Goal: Information Seeking & Learning: Check status

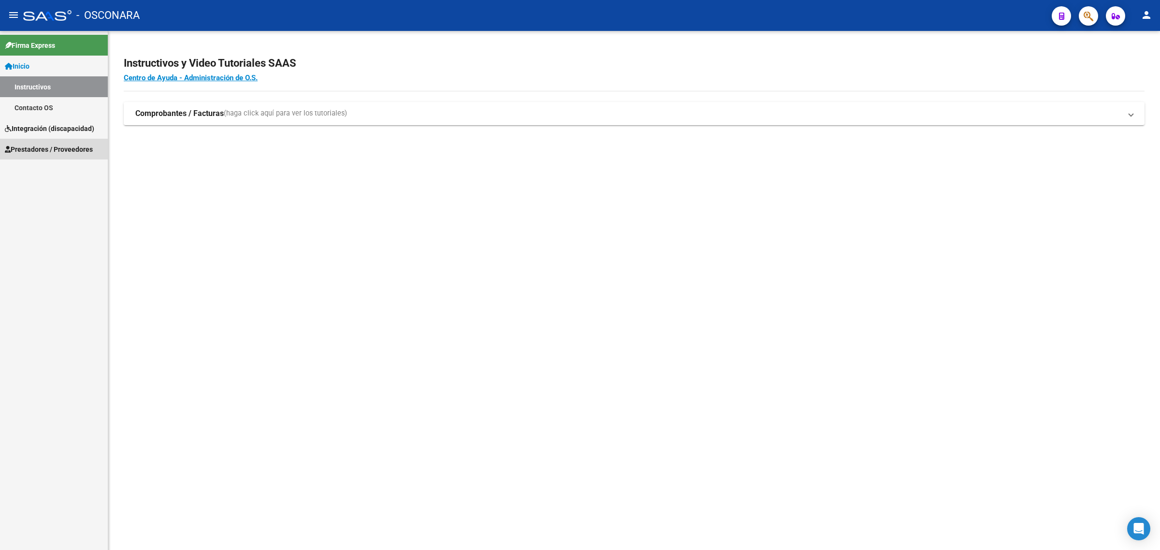
click at [47, 144] on span "Prestadores / Proveedores" at bounding box center [49, 149] width 88 height 11
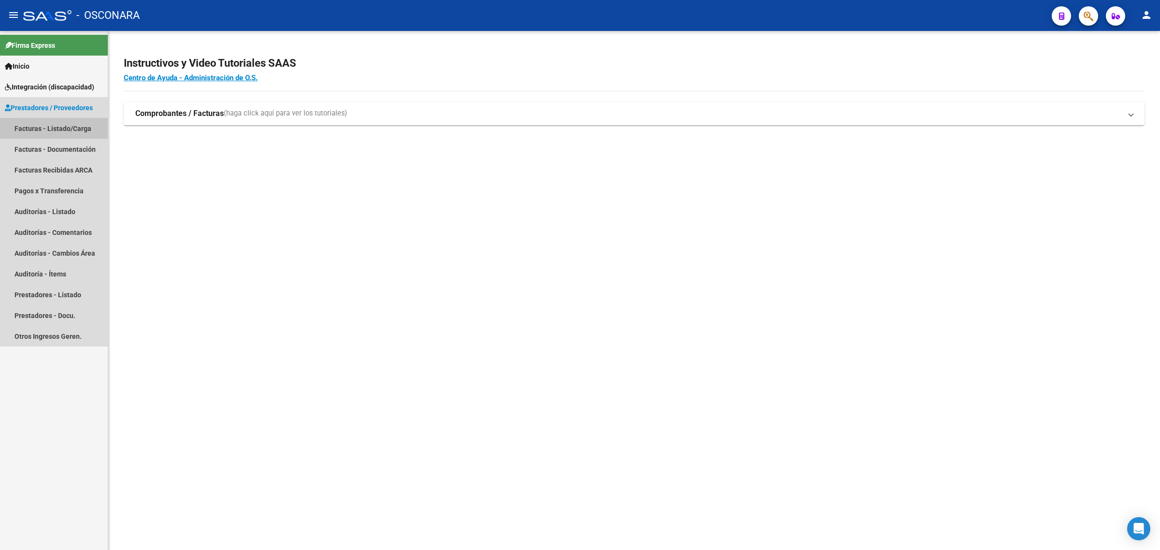
click at [59, 124] on link "Facturas - Listado/Carga" at bounding box center [54, 128] width 108 height 21
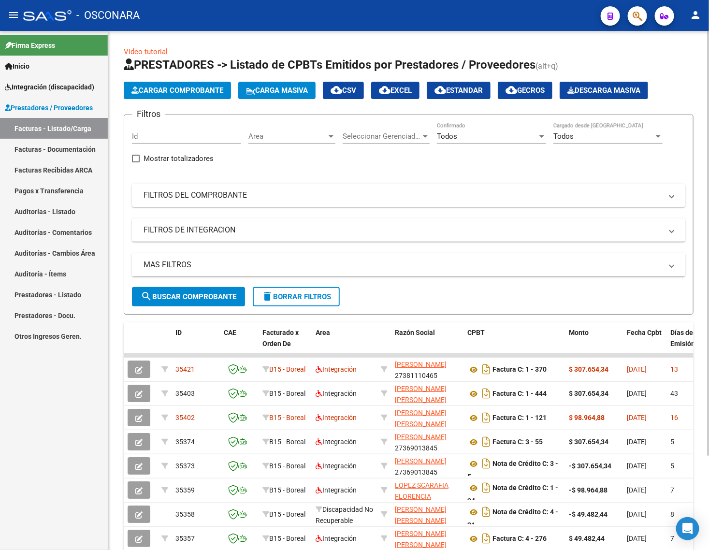
click at [185, 301] on button "search Buscar Comprobante" at bounding box center [188, 296] width 113 height 19
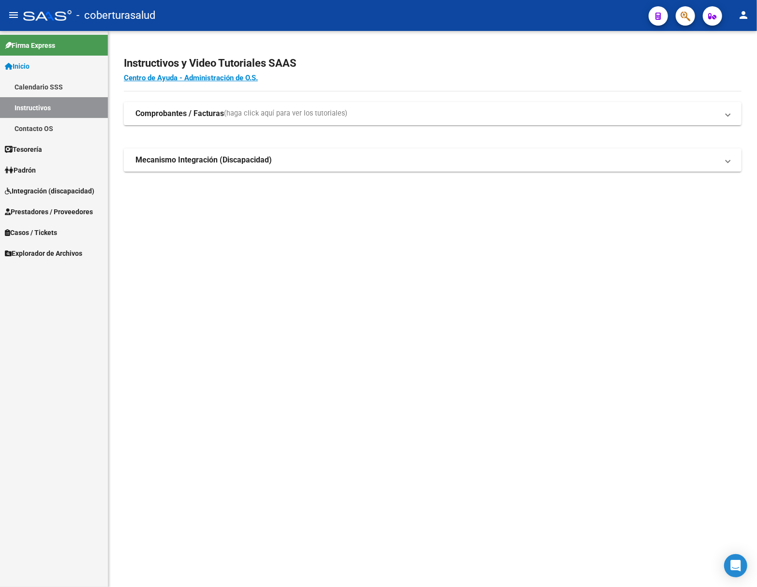
click at [36, 197] on link "Integración (discapacidad)" at bounding box center [54, 190] width 108 height 21
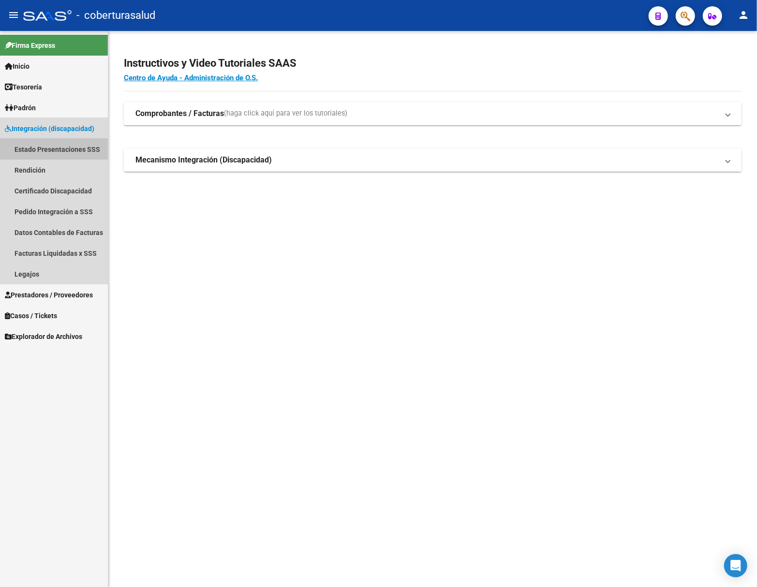
click at [87, 142] on link "Estado Presentaciones SSS" at bounding box center [54, 149] width 108 height 21
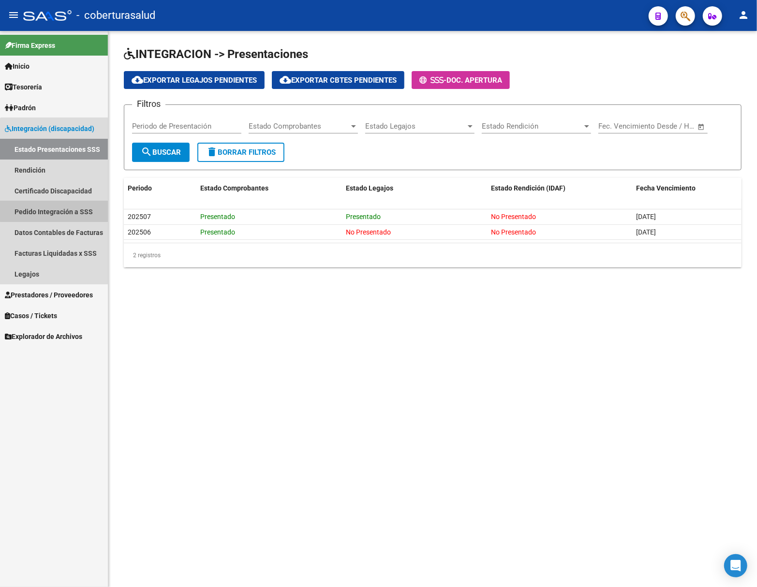
click at [71, 211] on link "Pedido Integración a SSS" at bounding box center [54, 211] width 108 height 21
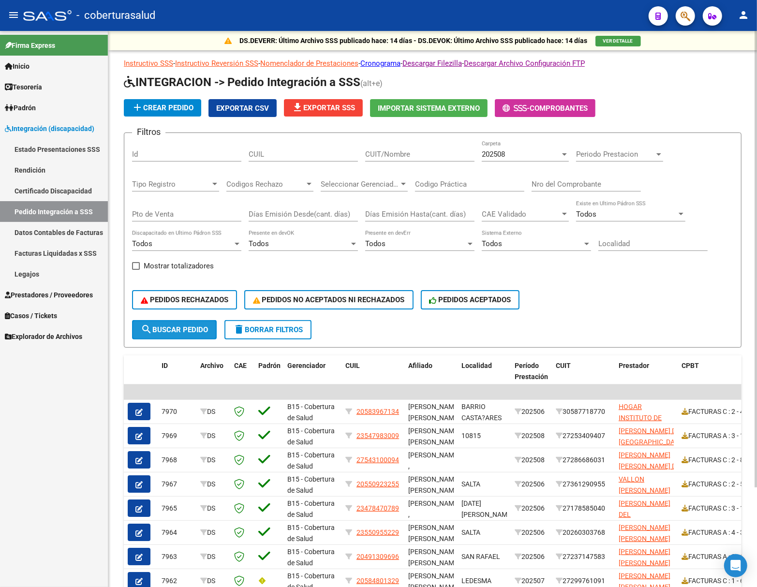
click at [197, 326] on span "search Buscar Pedido" at bounding box center [174, 329] width 67 height 9
click at [474, 299] on span "PEDIDOS ACEPTADOS" at bounding box center [470, 299] width 82 height 9
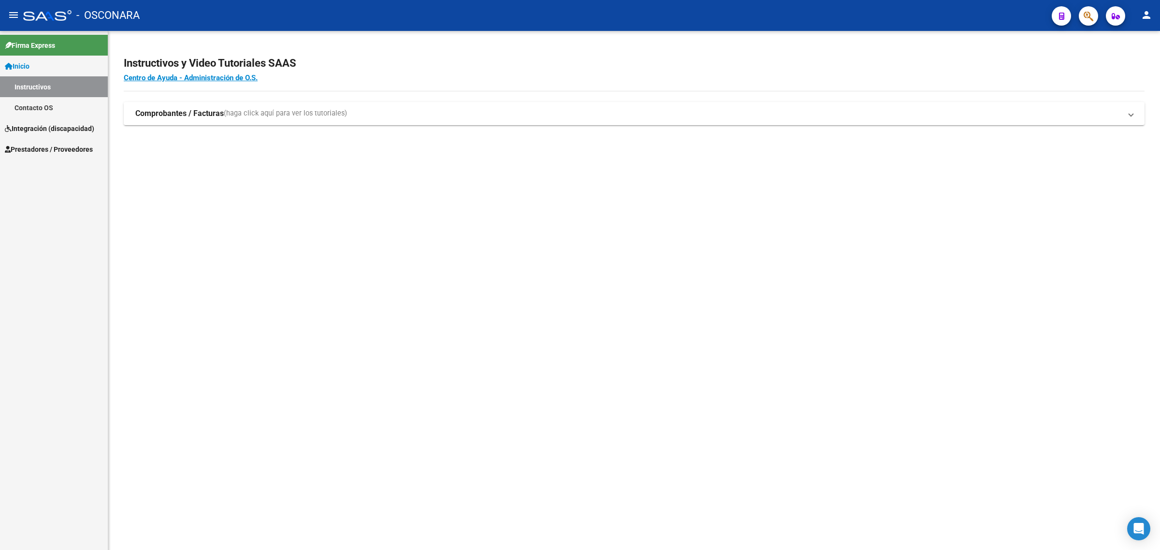
click at [28, 123] on span "Integración (discapacidad)" at bounding box center [49, 128] width 89 height 11
click at [600, 170] on div "Instructivos y Video Tutoriales SAAS Centro de Ayuda - Administración de O.S. C…" at bounding box center [634, 101] width 1052 height 141
click at [42, 142] on link "Integración (discapacidad)" at bounding box center [54, 149] width 108 height 21
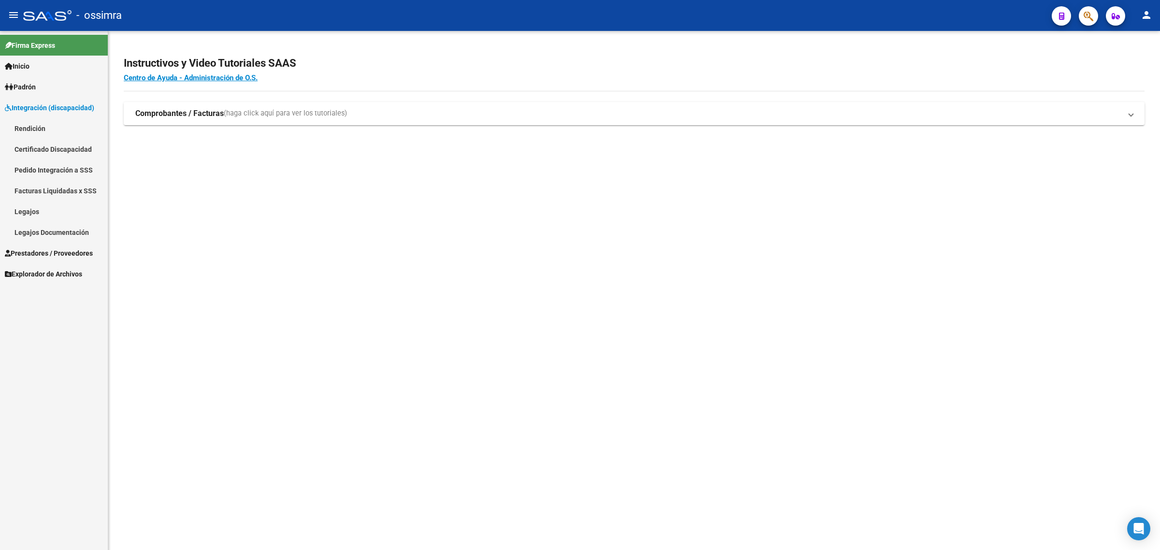
click at [56, 164] on link "Pedido Integración a SSS" at bounding box center [54, 170] width 108 height 21
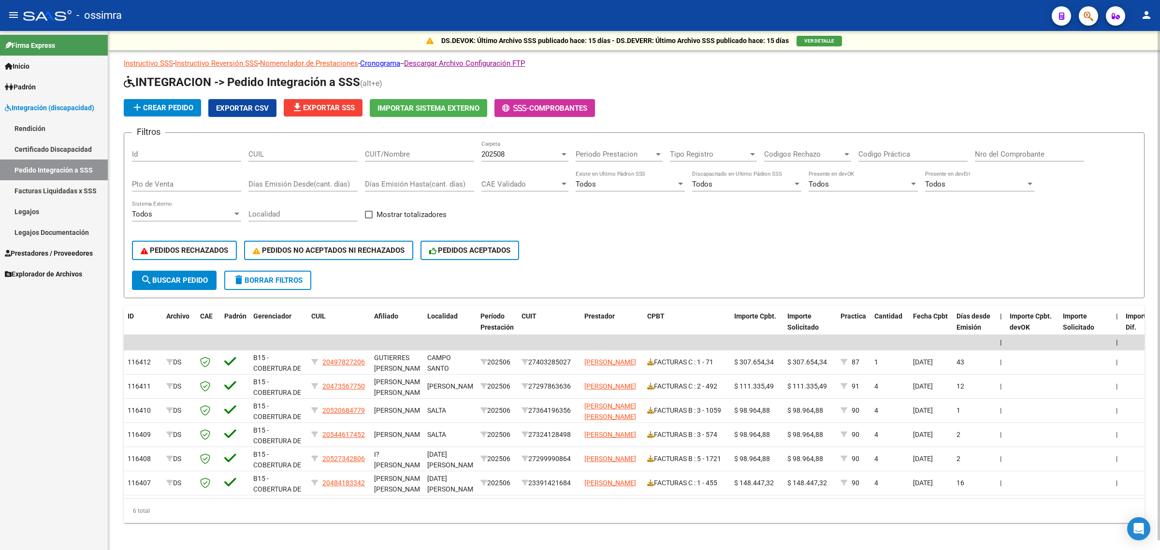
click at [176, 152] on input "Id" at bounding box center [186, 154] width 109 height 9
paste input "231792355447042"
click at [494, 155] on span "202508" at bounding box center [493, 154] width 23 height 9
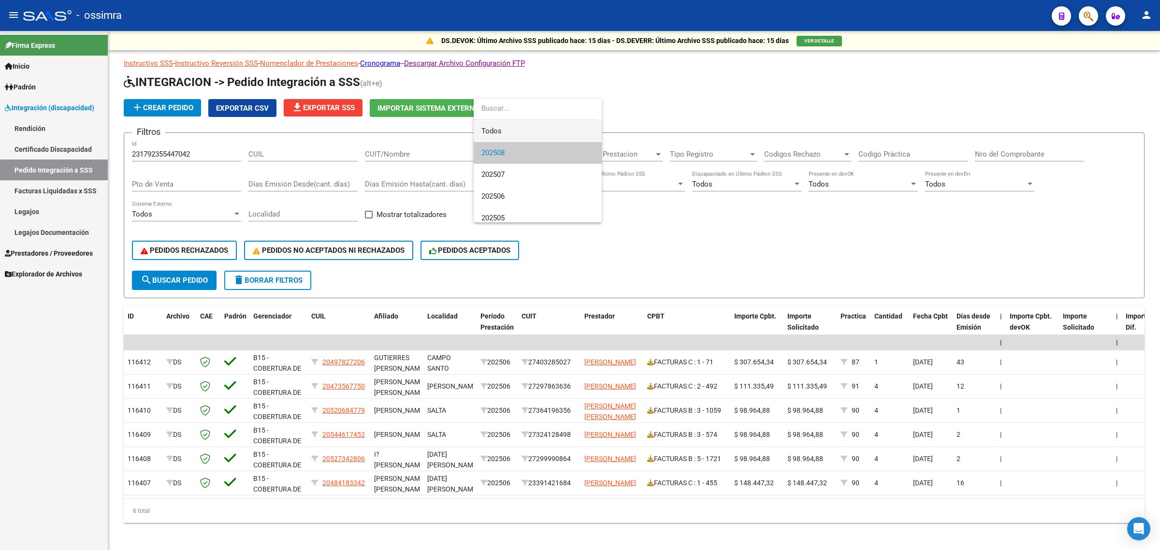
click at [498, 127] on span "Todos" at bounding box center [538, 131] width 113 height 22
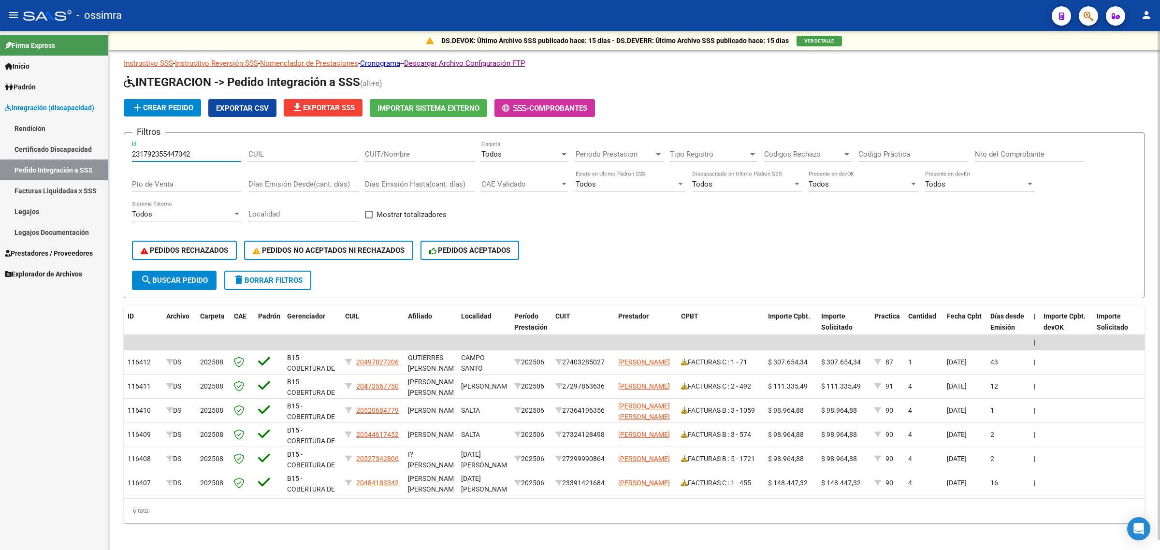
click at [165, 150] on input "231792355447042" at bounding box center [186, 154] width 109 height 9
paste input "110487"
type input "110487"
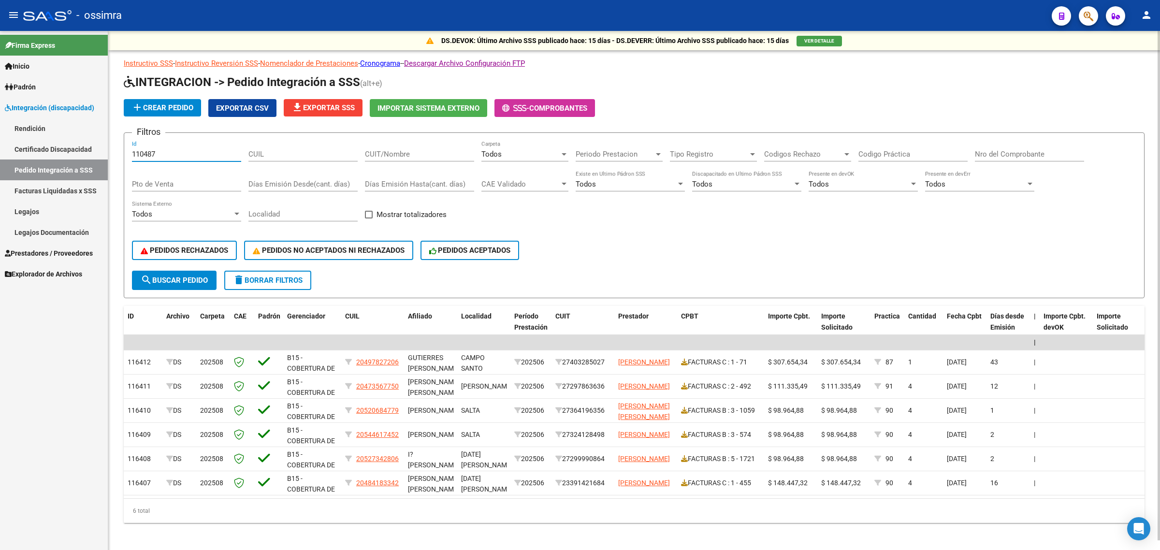
click at [184, 276] on span "search Buscar Pedido" at bounding box center [174, 280] width 67 height 9
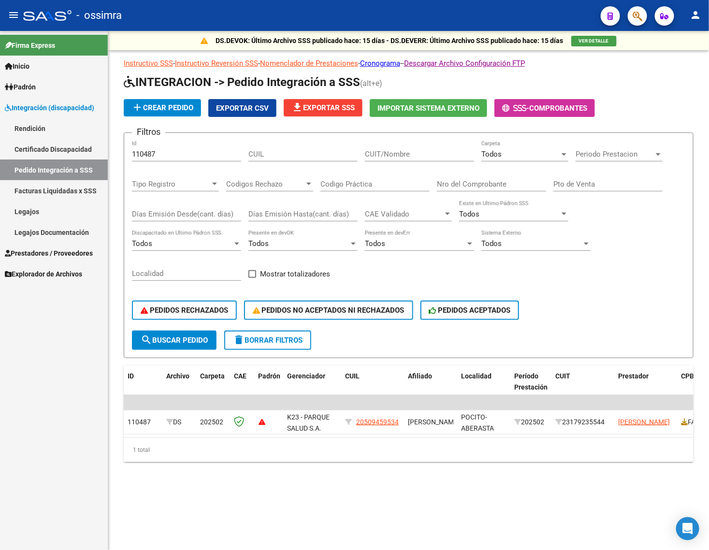
click at [180, 336] on span "search Buscar Pedido" at bounding box center [174, 340] width 67 height 9
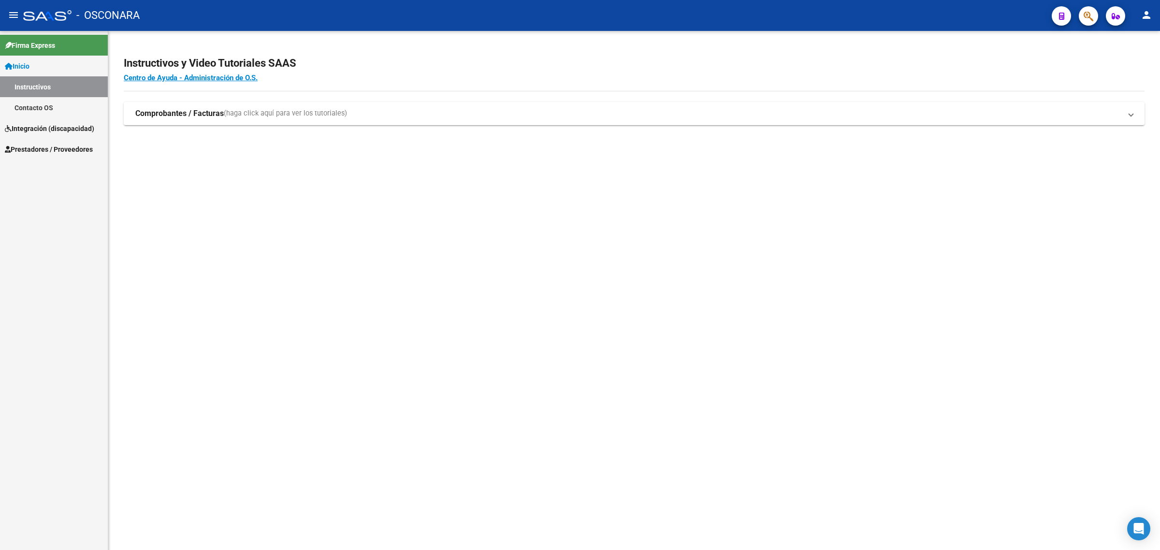
click at [75, 132] on span "Integración (discapacidad)" at bounding box center [49, 128] width 89 height 11
click at [61, 158] on link "Prestadores / Proveedores" at bounding box center [54, 149] width 108 height 21
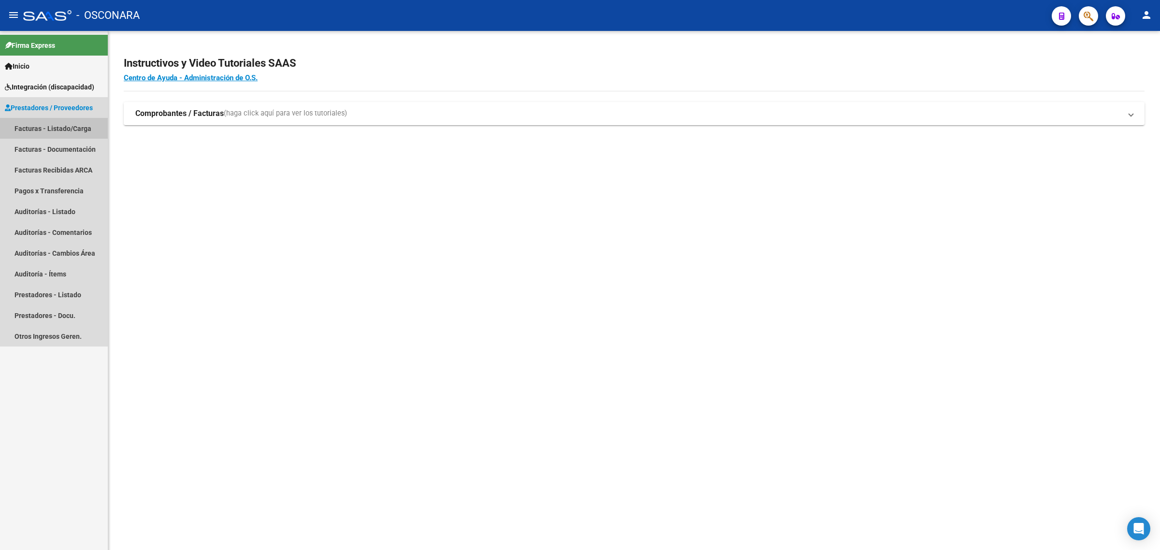
click at [64, 128] on link "Facturas - Listado/Carga" at bounding box center [54, 128] width 108 height 21
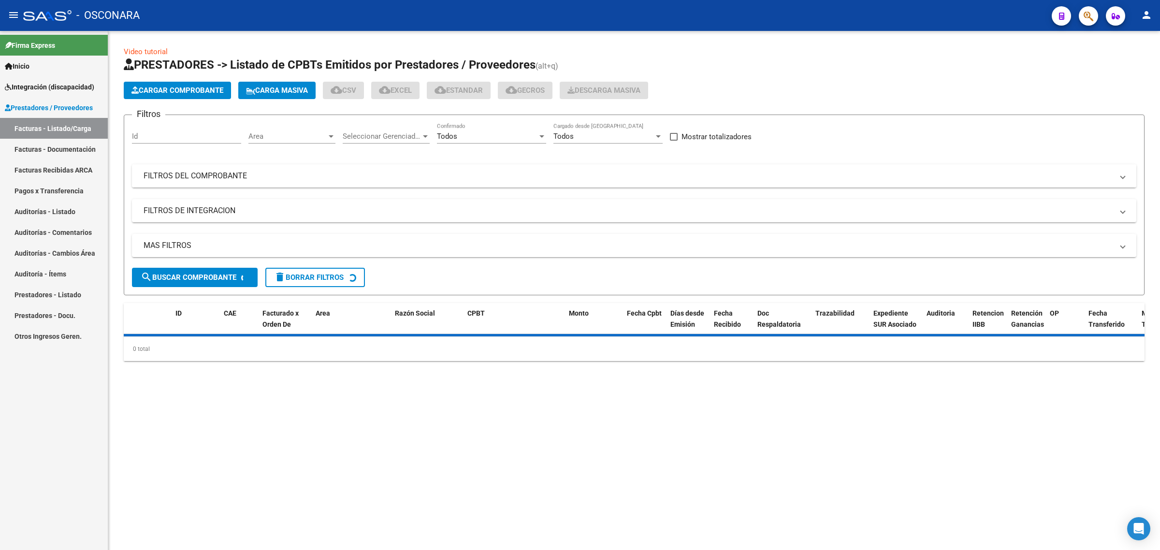
click at [318, 171] on mat-panel-title "FILTROS DEL COMPROBANTE" at bounding box center [629, 176] width 970 height 11
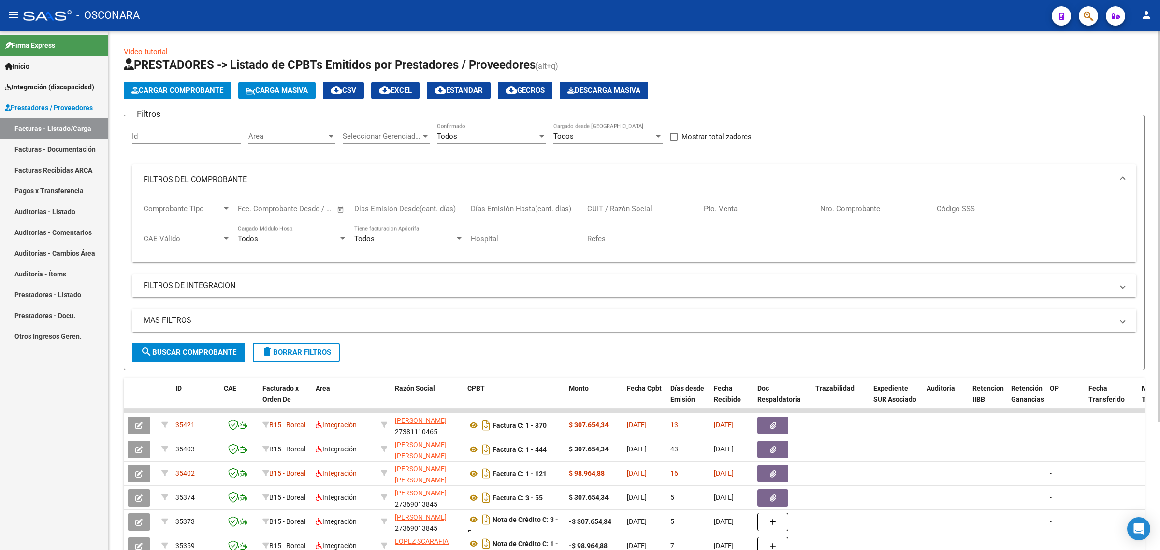
click at [617, 208] on input "CUIT / Razón Social" at bounding box center [641, 209] width 109 height 9
paste input "27289735084"
type input "27289735084"
click at [210, 348] on span "search Buscar Comprobante" at bounding box center [189, 352] width 96 height 9
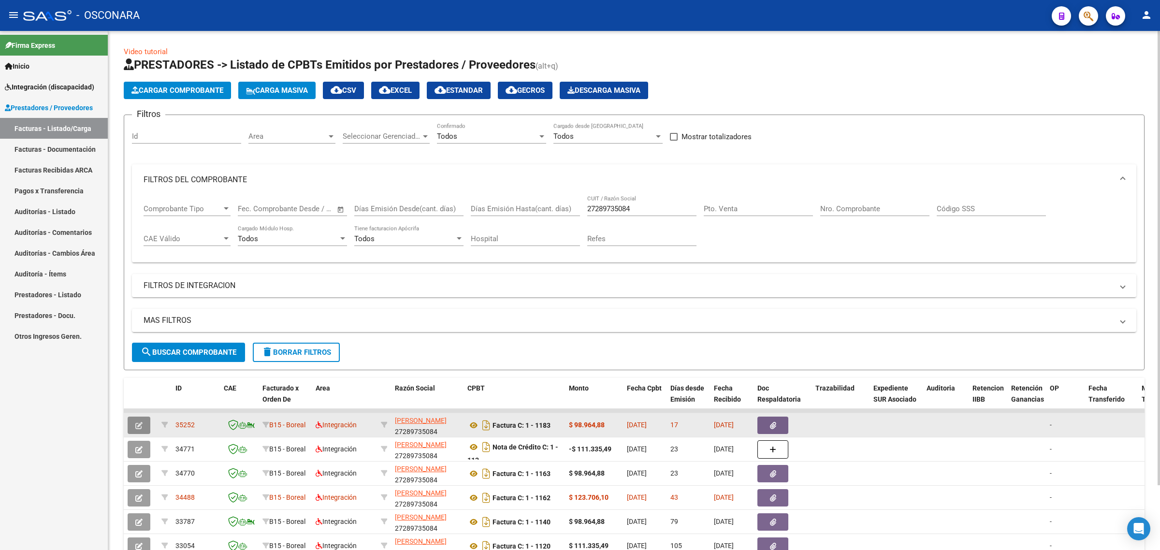
click at [137, 422] on icon "button" at bounding box center [138, 425] width 7 height 7
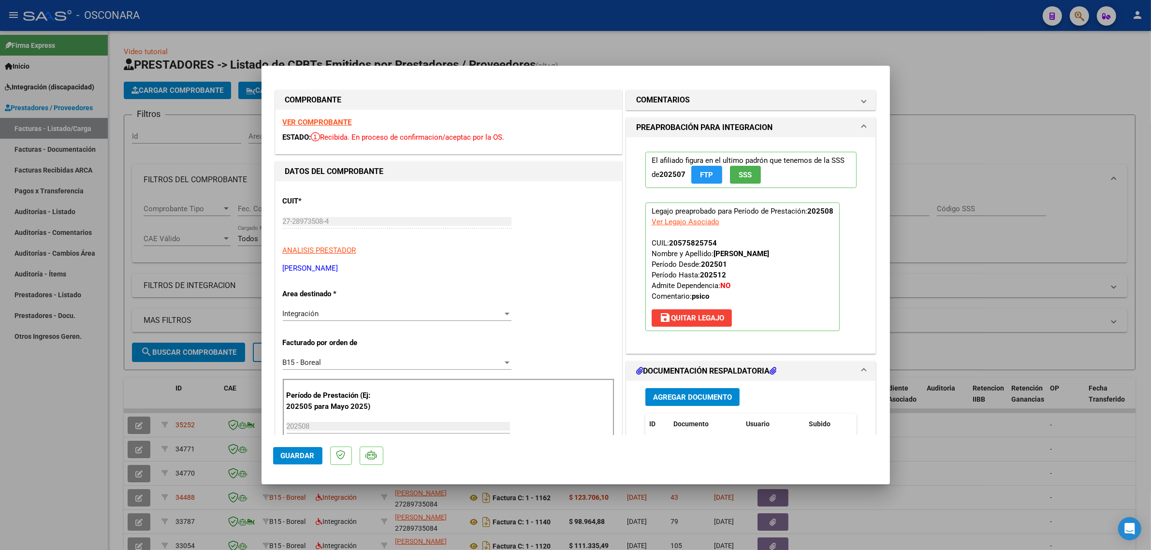
click at [139, 399] on div at bounding box center [575, 275] width 1151 height 550
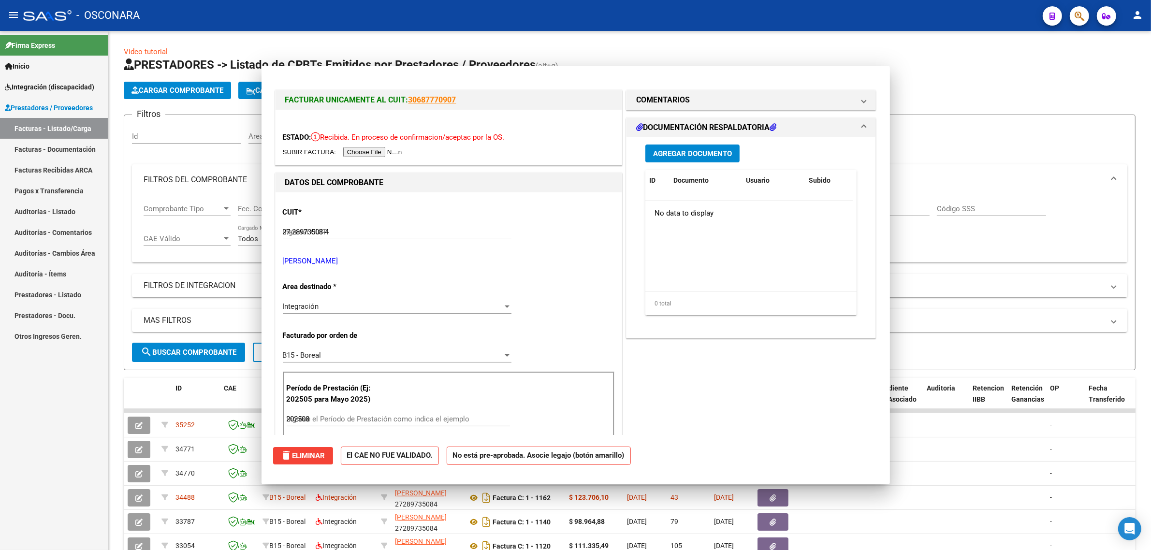
type input "$ 0,00"
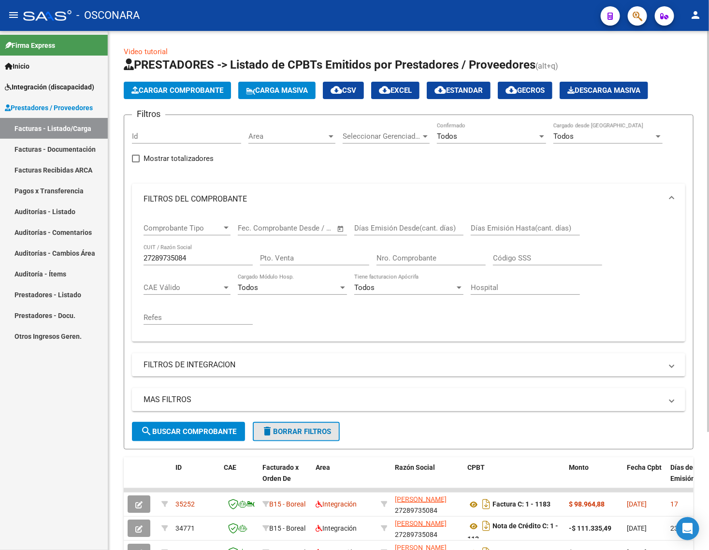
click at [283, 423] on button "delete Borrar Filtros" at bounding box center [296, 431] width 87 height 19
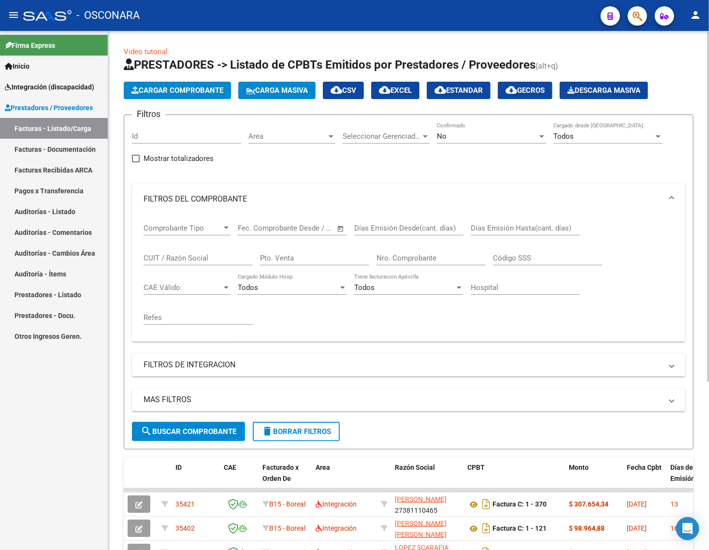
click at [458, 133] on div "No" at bounding box center [487, 136] width 101 height 9
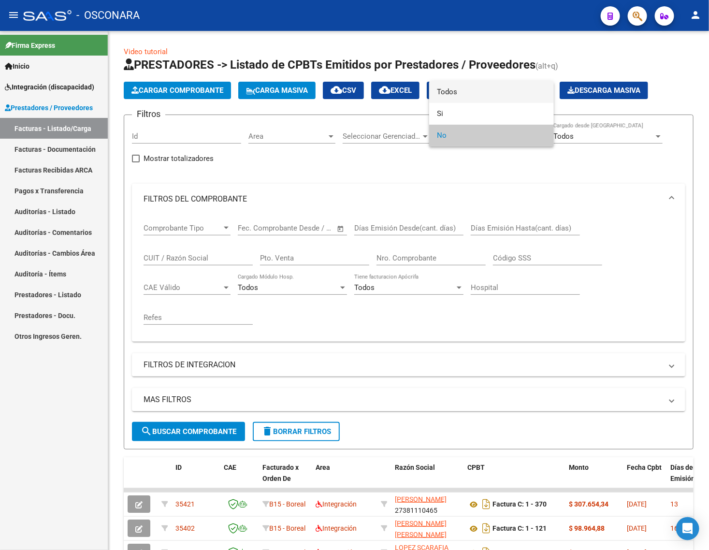
click at [456, 100] on span "Todos" at bounding box center [491, 92] width 109 height 22
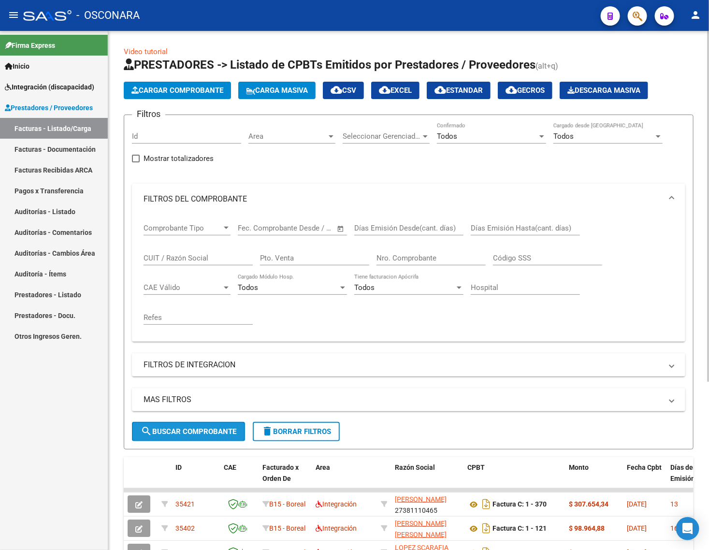
click at [221, 427] on span "search Buscar Comprobante" at bounding box center [189, 431] width 96 height 9
click at [220, 427] on span "search Buscar Comprobante" at bounding box center [189, 431] width 96 height 9
click at [342, 85] on mat-icon "cloud_download" at bounding box center [337, 90] width 12 height 12
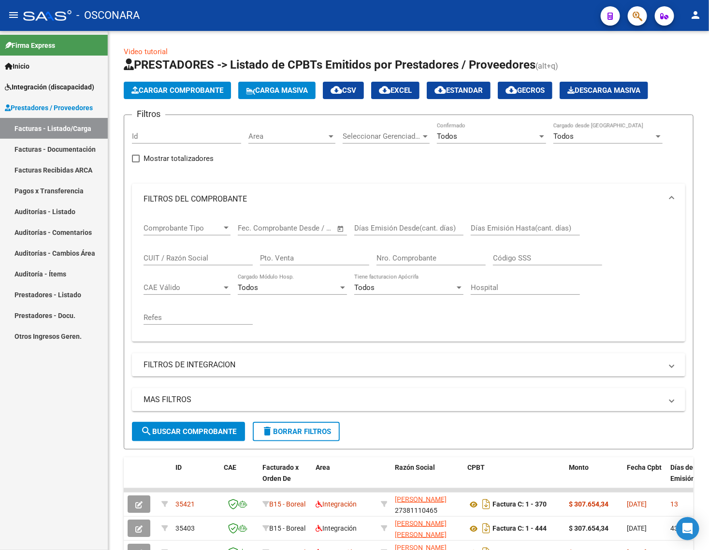
click at [68, 82] on span "Integración (discapacidad)" at bounding box center [49, 87] width 89 height 11
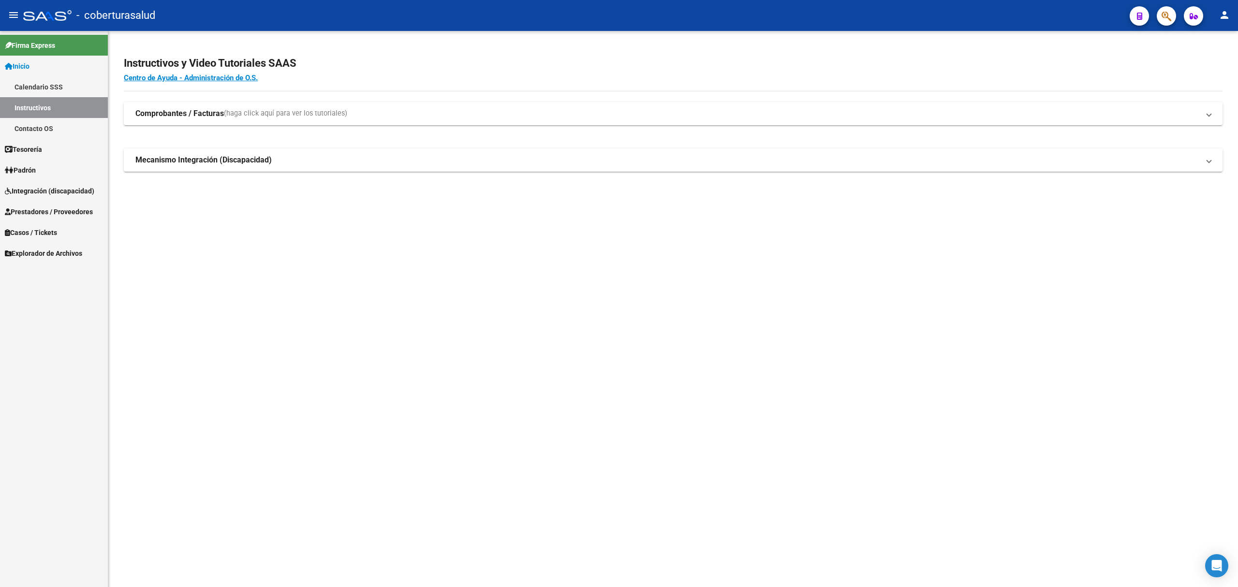
click at [43, 188] on span "Integración (discapacidad)" at bounding box center [49, 191] width 89 height 11
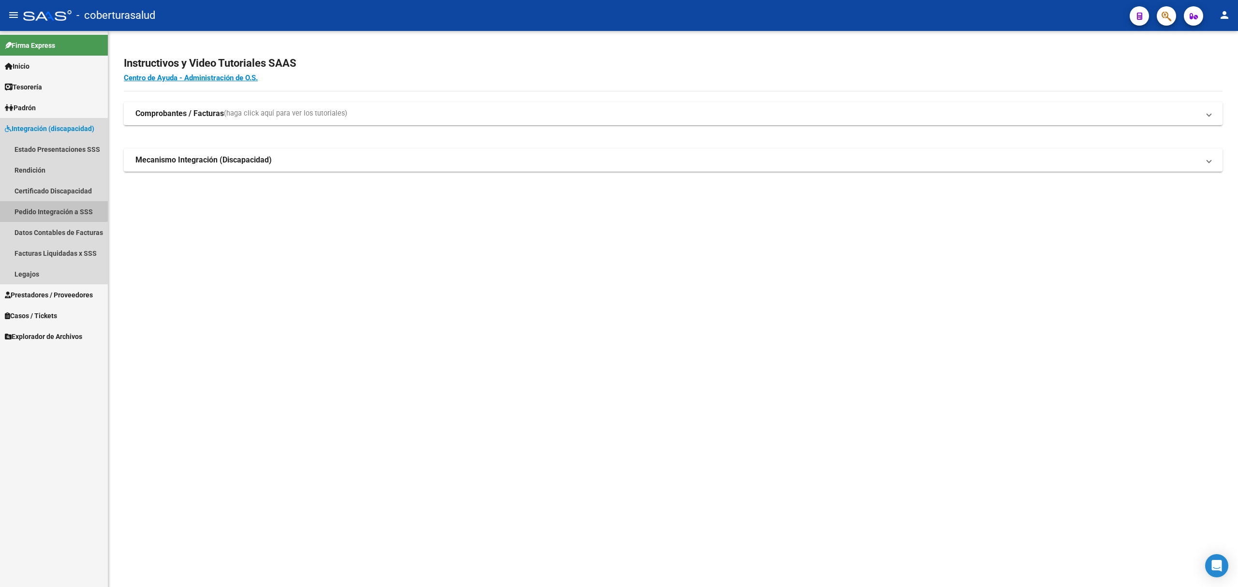
click at [53, 203] on link "Pedido Integración a SSS" at bounding box center [54, 211] width 108 height 21
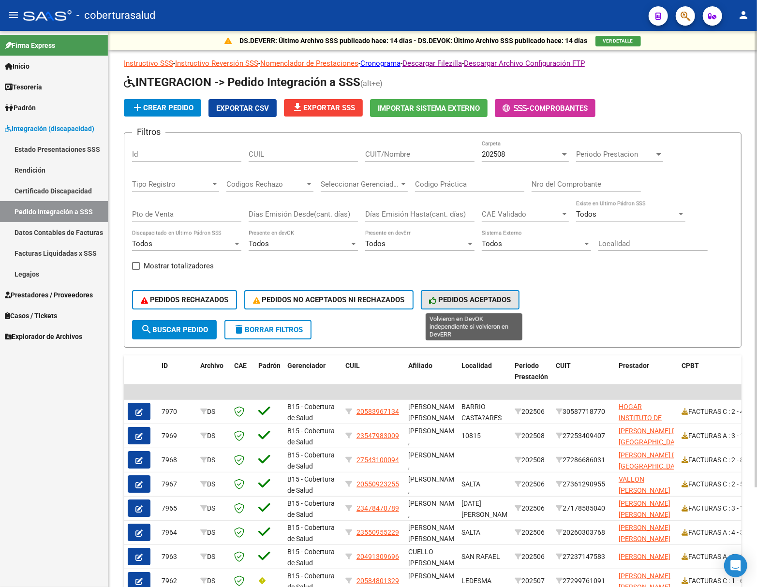
click at [434, 300] on icon at bounding box center [433, 300] width 9 height 7
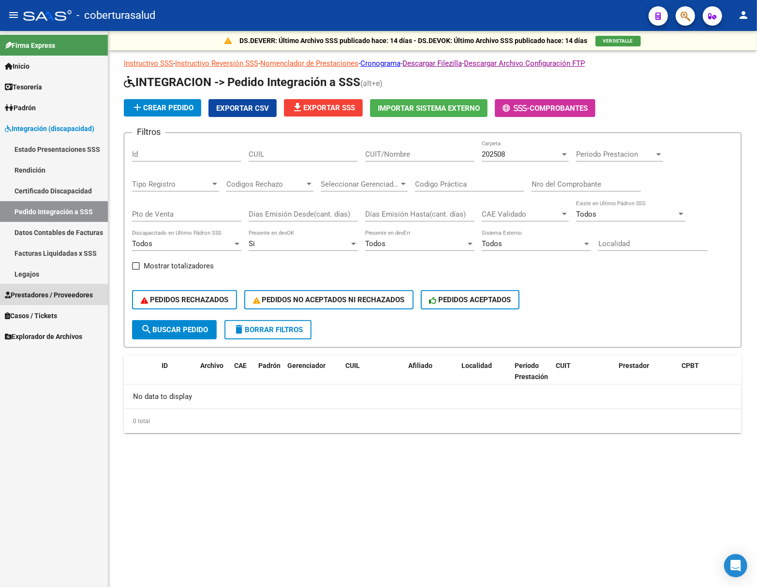
click at [35, 291] on span "Prestadores / Proveedores" at bounding box center [49, 295] width 88 height 11
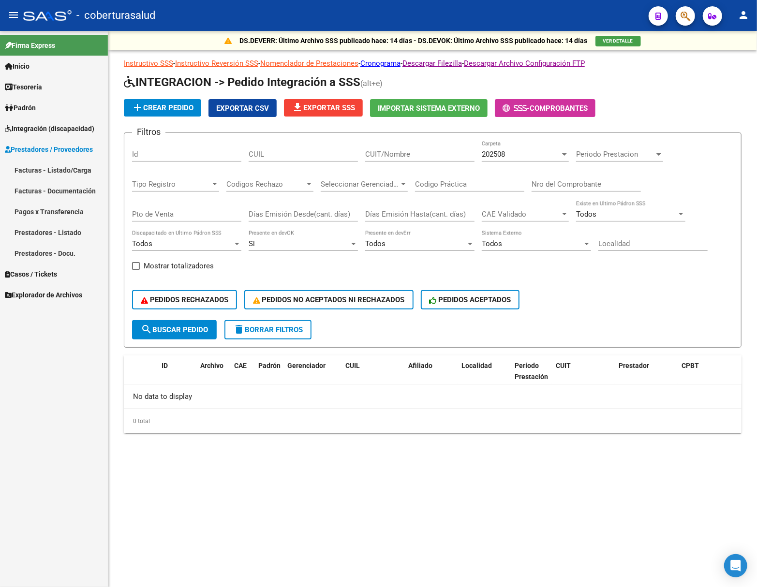
click at [61, 168] on link "Facturas - Listado/Carga" at bounding box center [54, 170] width 108 height 21
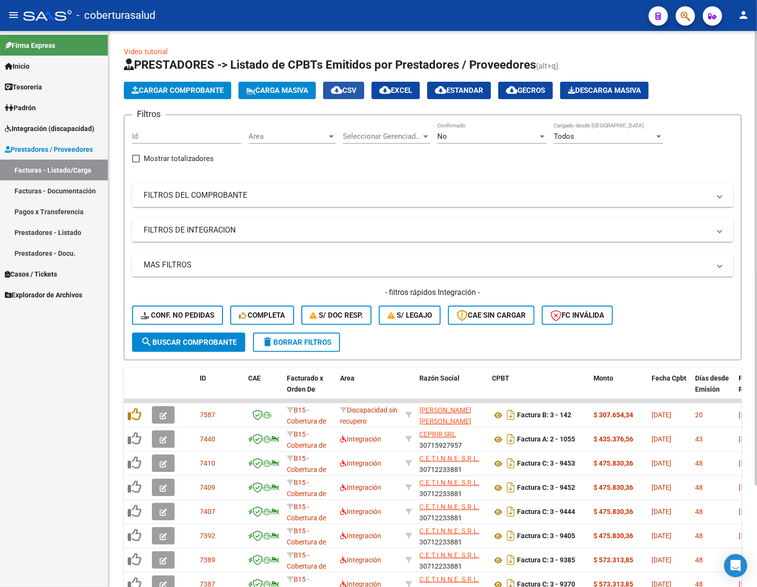
click at [341, 83] on button "cloud_download CSV" at bounding box center [343, 90] width 41 height 17
click at [310, 132] on span "Area" at bounding box center [287, 136] width 78 height 9
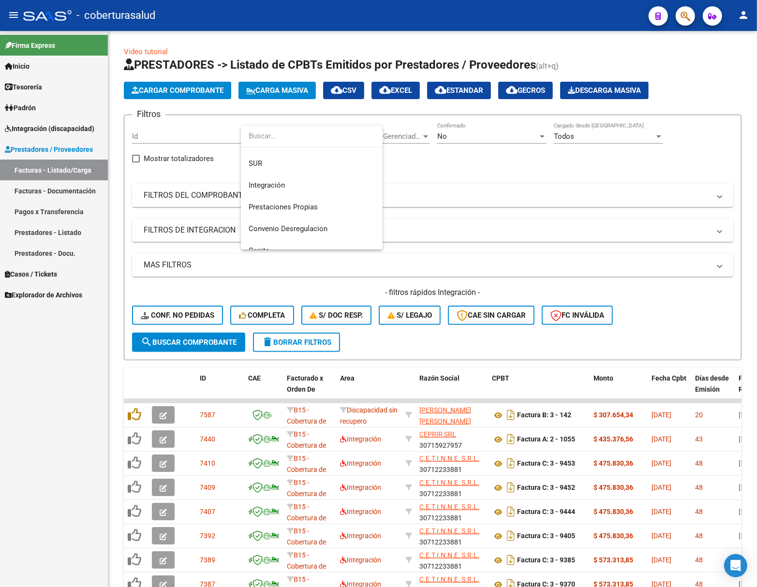
scroll to position [64, 0]
click at [318, 177] on span "Integración" at bounding box center [311, 181] width 126 height 22
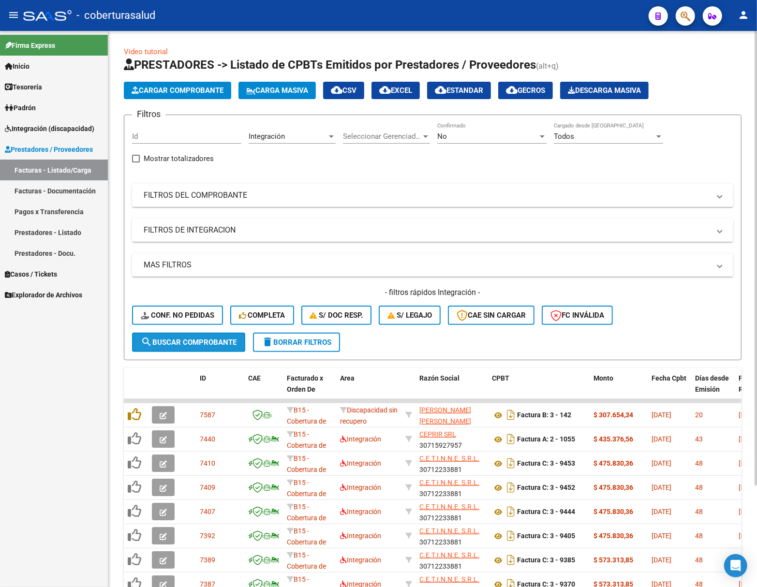
click at [205, 341] on span "search Buscar Comprobante" at bounding box center [189, 342] width 96 height 9
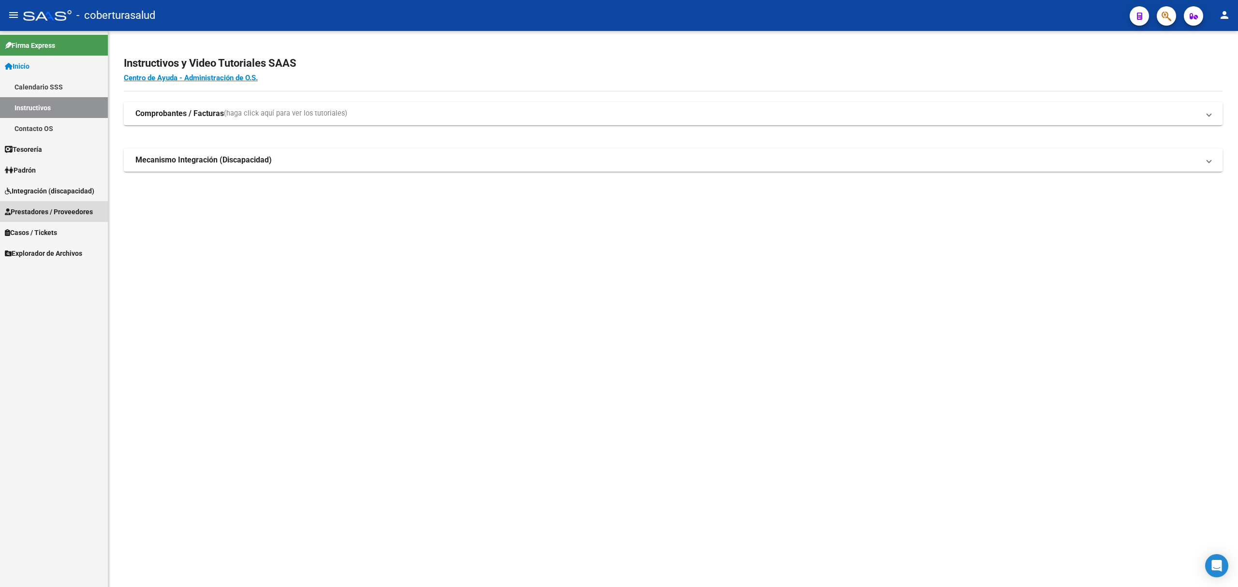
click at [70, 206] on span "Prestadores / Proveedores" at bounding box center [49, 211] width 88 height 11
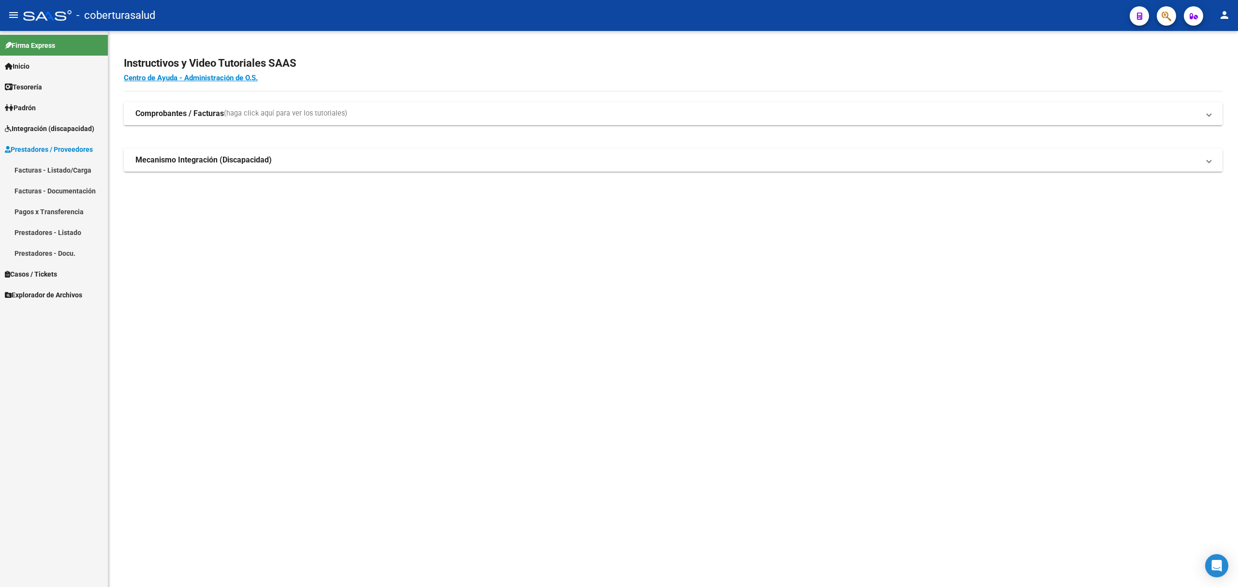
drag, startPoint x: 70, startPoint y: 175, endPoint x: 72, endPoint y: 170, distance: 5.4
click at [70, 174] on link "Facturas - Listado/Carga" at bounding box center [54, 170] width 108 height 21
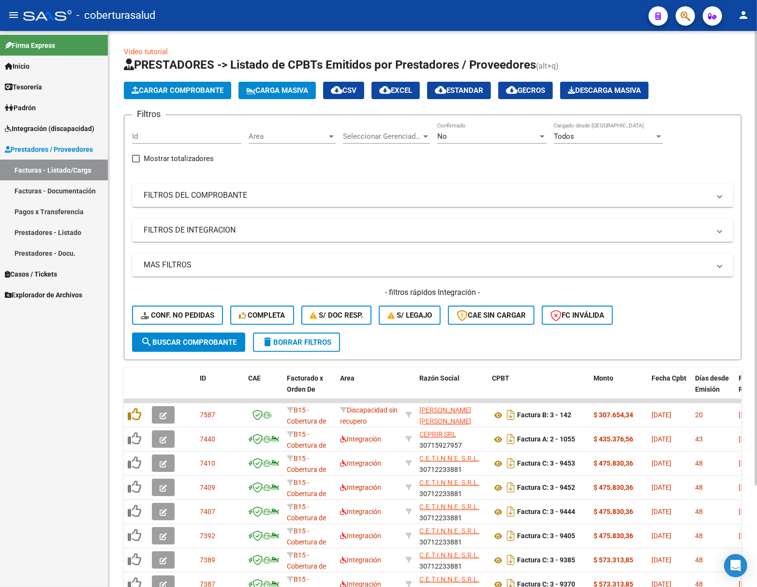
click at [467, 137] on div "No" at bounding box center [487, 136] width 101 height 9
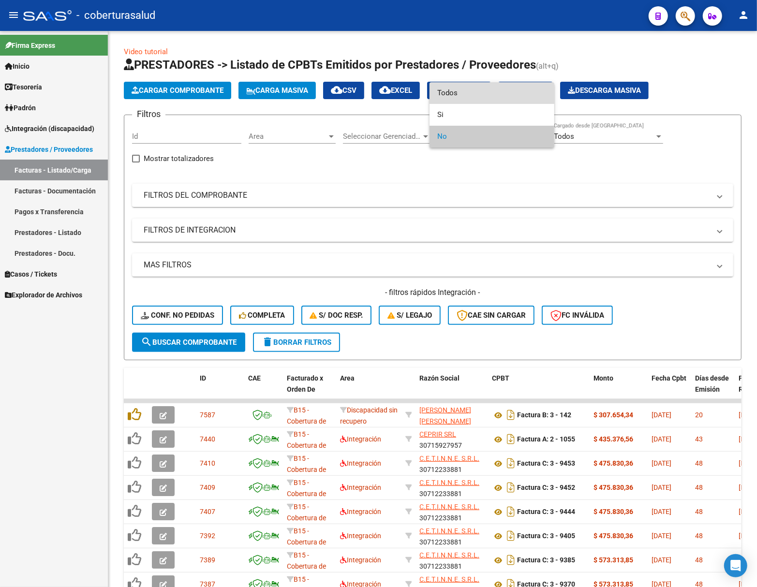
click at [461, 99] on span "Todos" at bounding box center [491, 93] width 109 height 22
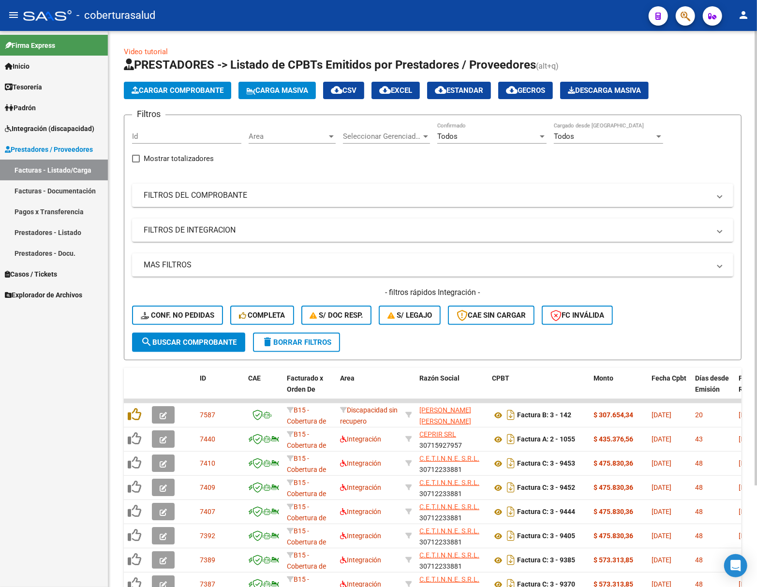
click at [349, 89] on span "cloud_download CSV" at bounding box center [344, 90] width 26 height 9
click at [307, 130] on div "Area Area" at bounding box center [291, 133] width 87 height 21
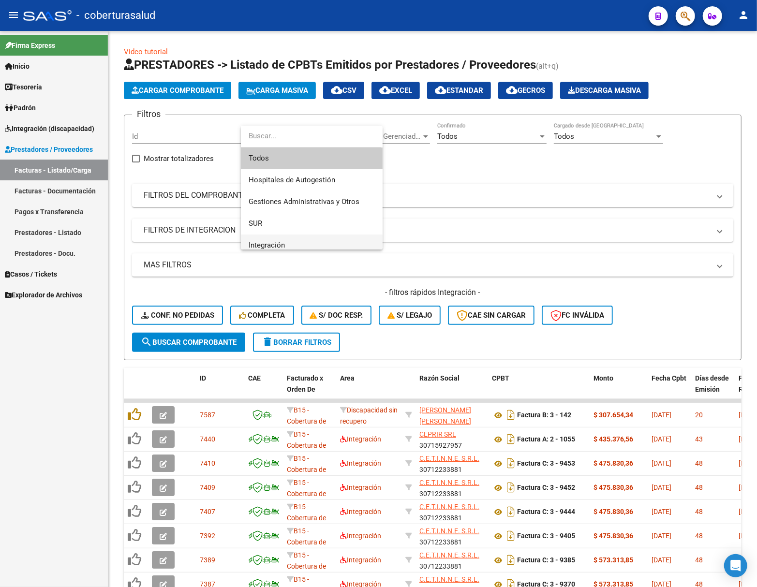
click at [280, 239] on span "Integración" at bounding box center [311, 245] width 126 height 22
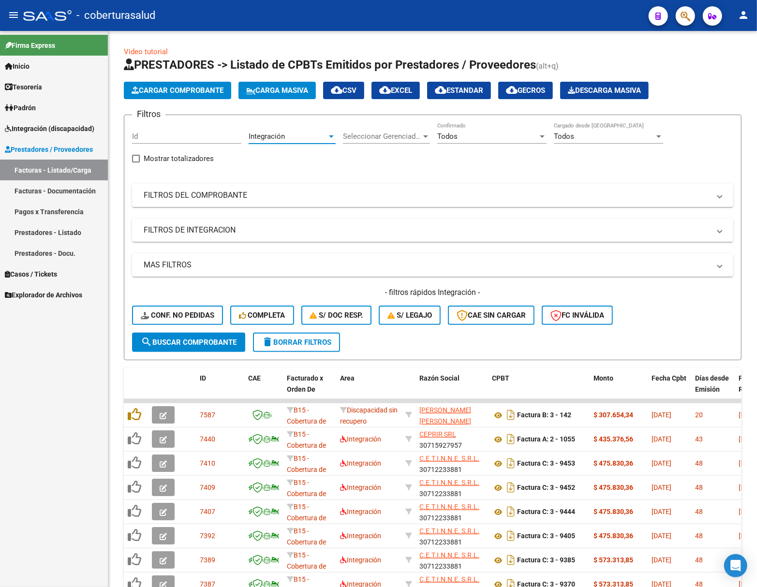
scroll to position [7, 0]
click at [356, 90] on span "cloud_download CSV" at bounding box center [344, 90] width 26 height 9
click at [227, 335] on button "search Buscar Comprobante" at bounding box center [188, 342] width 113 height 19
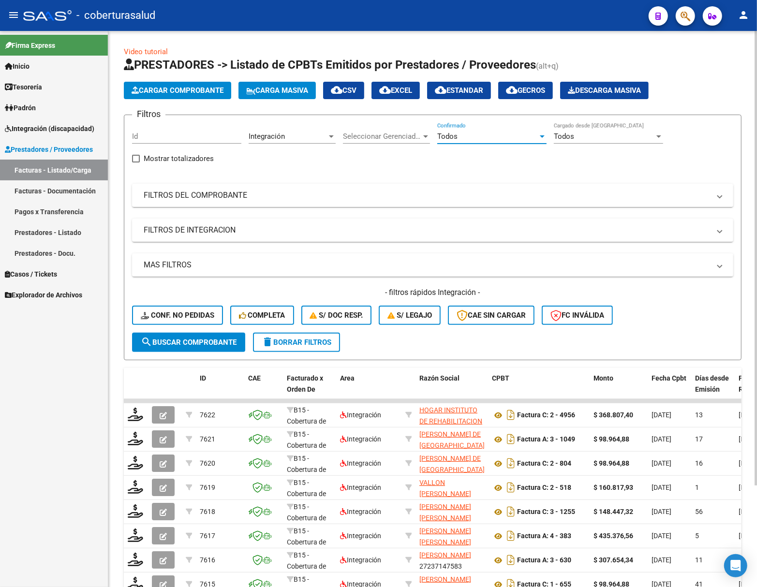
click at [492, 139] on div "Todos" at bounding box center [487, 136] width 101 height 9
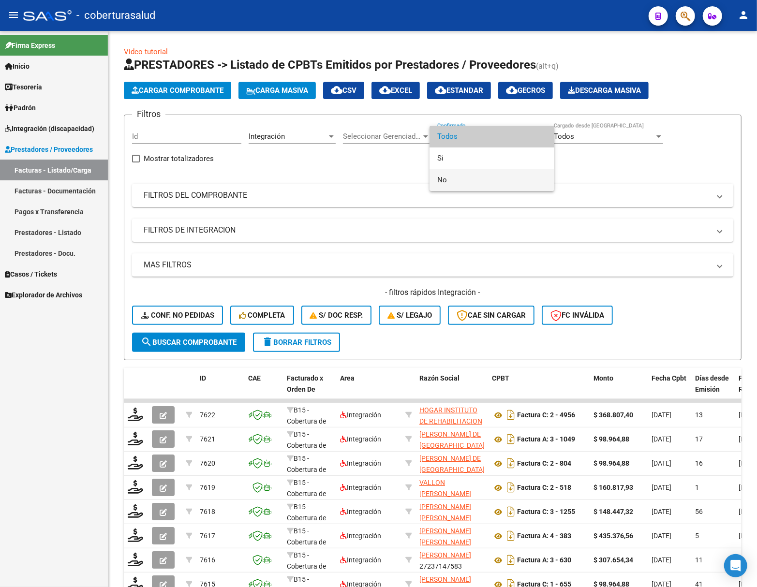
click at [475, 181] on span "No" at bounding box center [491, 180] width 109 height 22
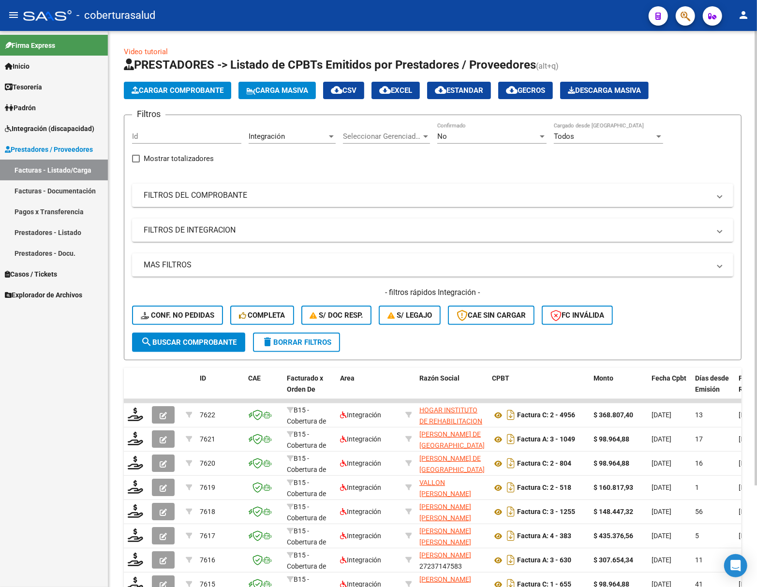
click at [215, 341] on span "search Buscar Comprobante" at bounding box center [189, 342] width 96 height 9
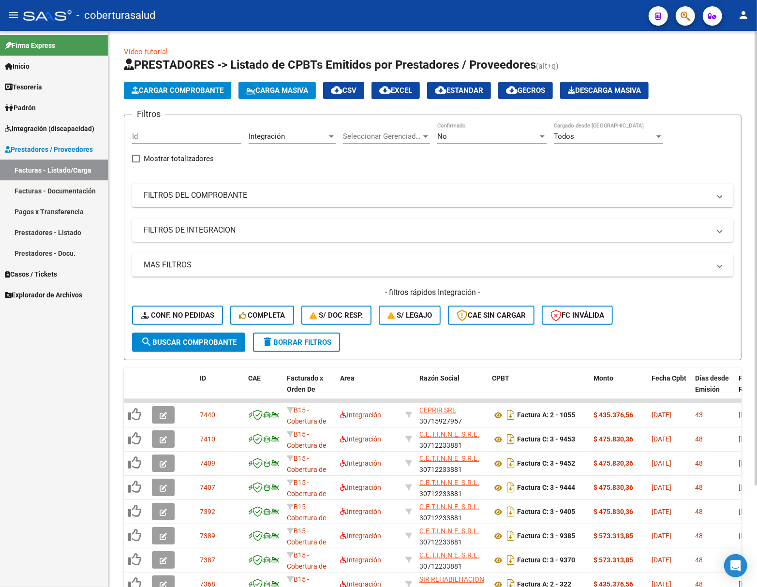
click at [462, 136] on div "No" at bounding box center [487, 136] width 101 height 9
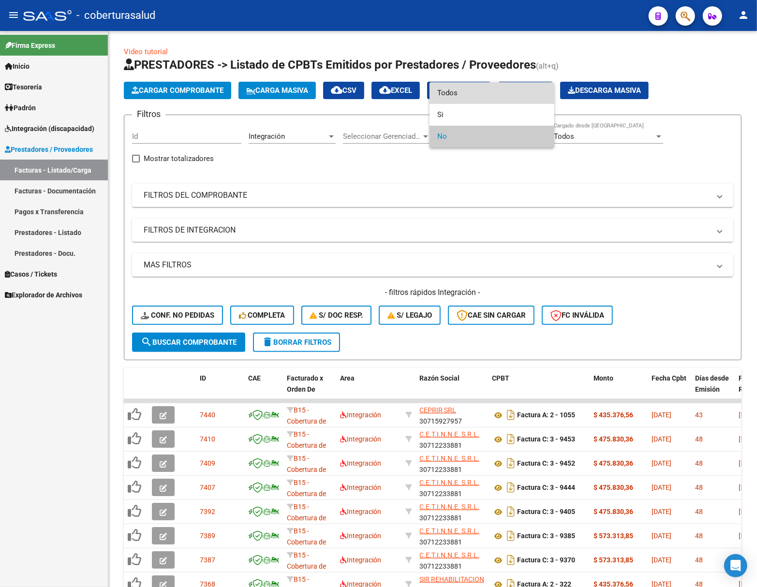
click at [466, 95] on span "Todos" at bounding box center [491, 93] width 109 height 22
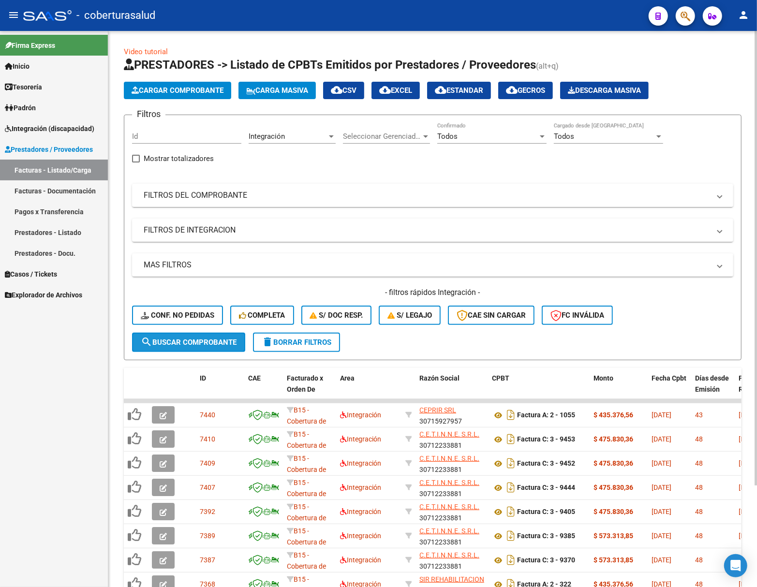
click at [208, 335] on button "search Buscar Comprobante" at bounding box center [188, 342] width 113 height 19
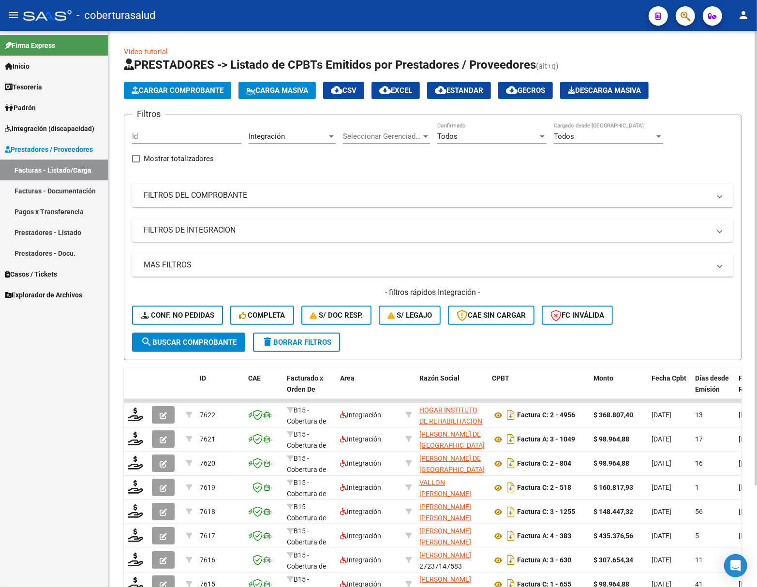
click at [221, 333] on button "search Buscar Comprobante" at bounding box center [188, 342] width 113 height 19
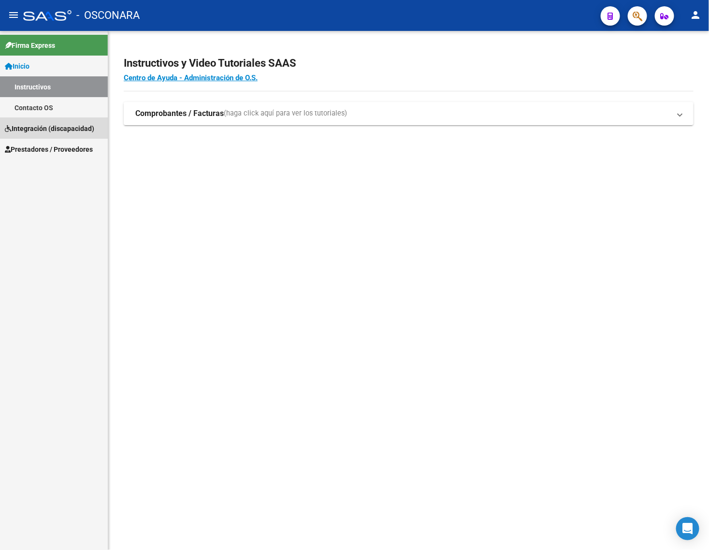
click at [88, 124] on span "Integración (discapacidad)" at bounding box center [49, 128] width 89 height 11
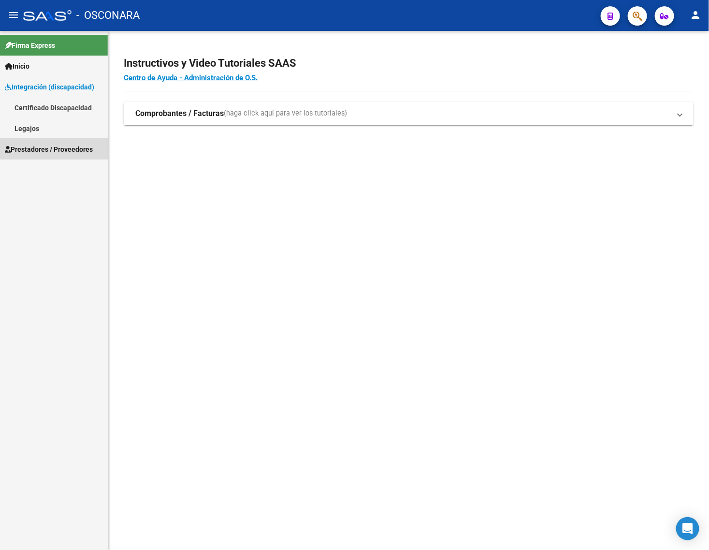
click at [61, 149] on span "Prestadores / Proveedores" at bounding box center [49, 149] width 88 height 11
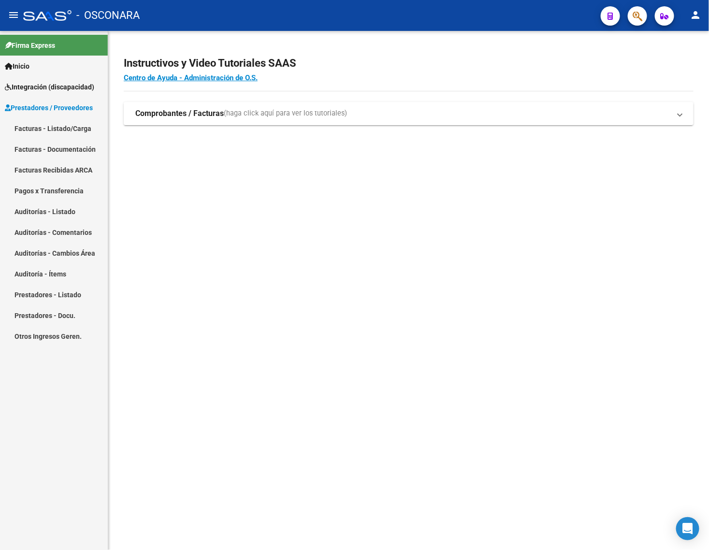
click at [66, 136] on link "Facturas - Listado/Carga" at bounding box center [54, 128] width 108 height 21
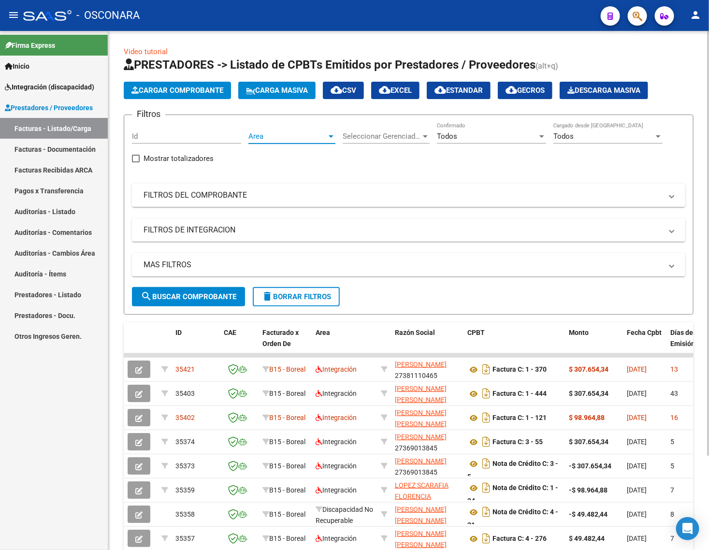
click at [300, 134] on span "Area" at bounding box center [287, 136] width 78 height 9
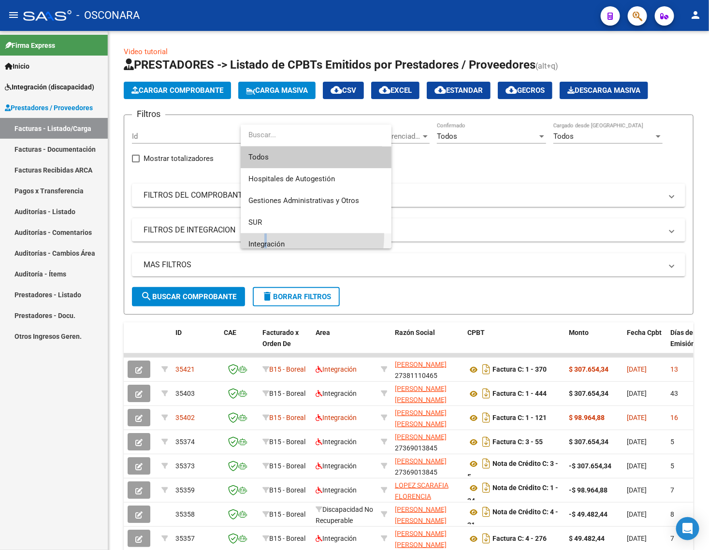
click at [266, 235] on span "Integración" at bounding box center [315, 245] width 135 height 22
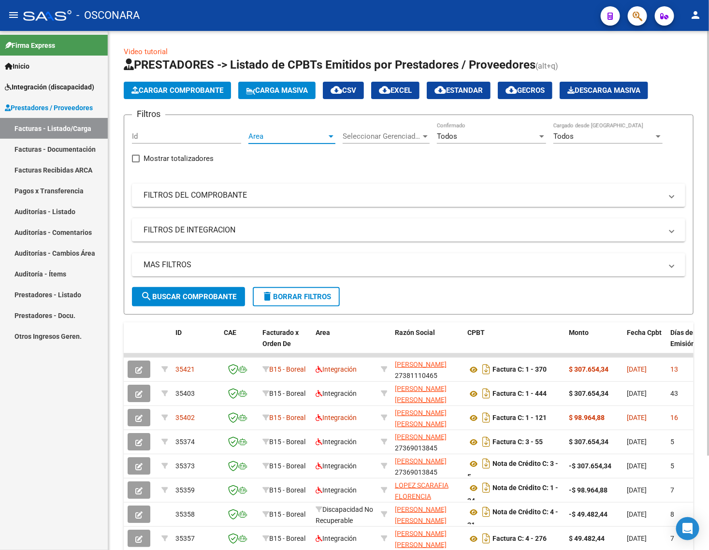
scroll to position [6, 0]
click at [221, 291] on button "search Buscar Comprobante" at bounding box center [188, 296] width 113 height 19
